Goal: Task Accomplishment & Management: Manage account settings

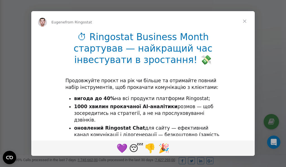
click at [246, 20] on span "Close" at bounding box center [245, 21] width 20 height 20
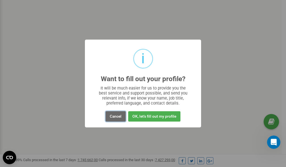
click at [114, 118] on button "Cancel" at bounding box center [116, 117] width 20 height 10
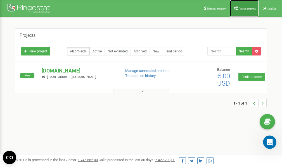
click at [243, 9] on span "Profile settings" at bounding box center [247, 8] width 17 height 3
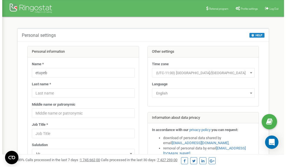
scroll to position [28, 0]
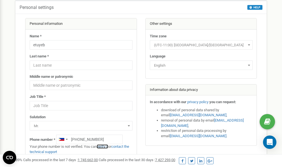
click at [106, 147] on link "verify it" at bounding box center [102, 147] width 11 height 4
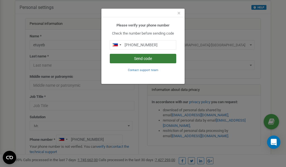
click at [134, 57] on button "Send code" at bounding box center [143, 59] width 67 height 10
